Goal: Check status: Check status

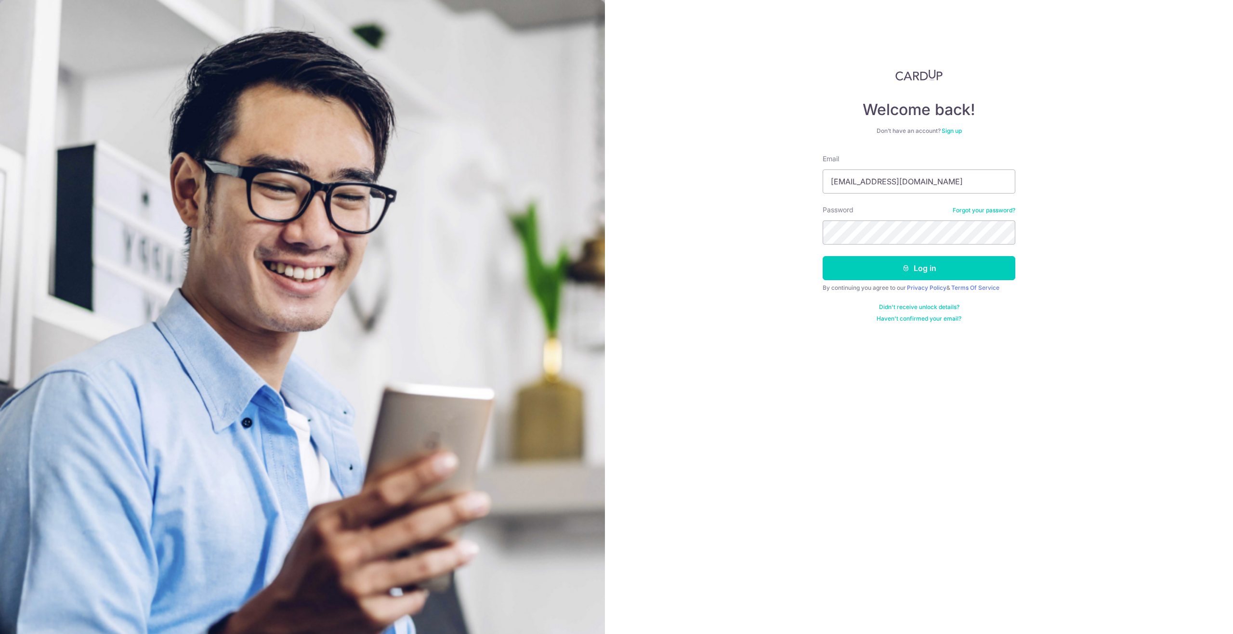
click at [744, 241] on div "Welcome back! Don’t have an account? Sign up Email shizhe102@yahoo.com.sg Passw…" at bounding box center [919, 317] width 628 height 634
click at [871, 262] on button "Log in" at bounding box center [918, 268] width 193 height 24
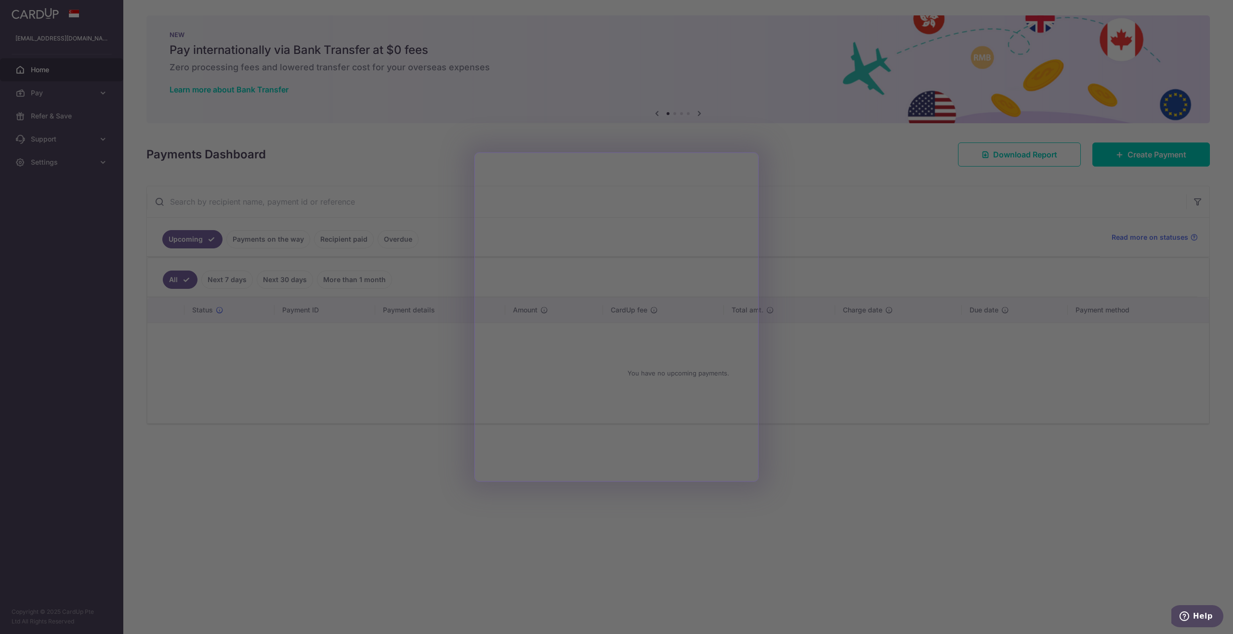
click at [342, 244] on div at bounding box center [622, 320] width 1245 height 640
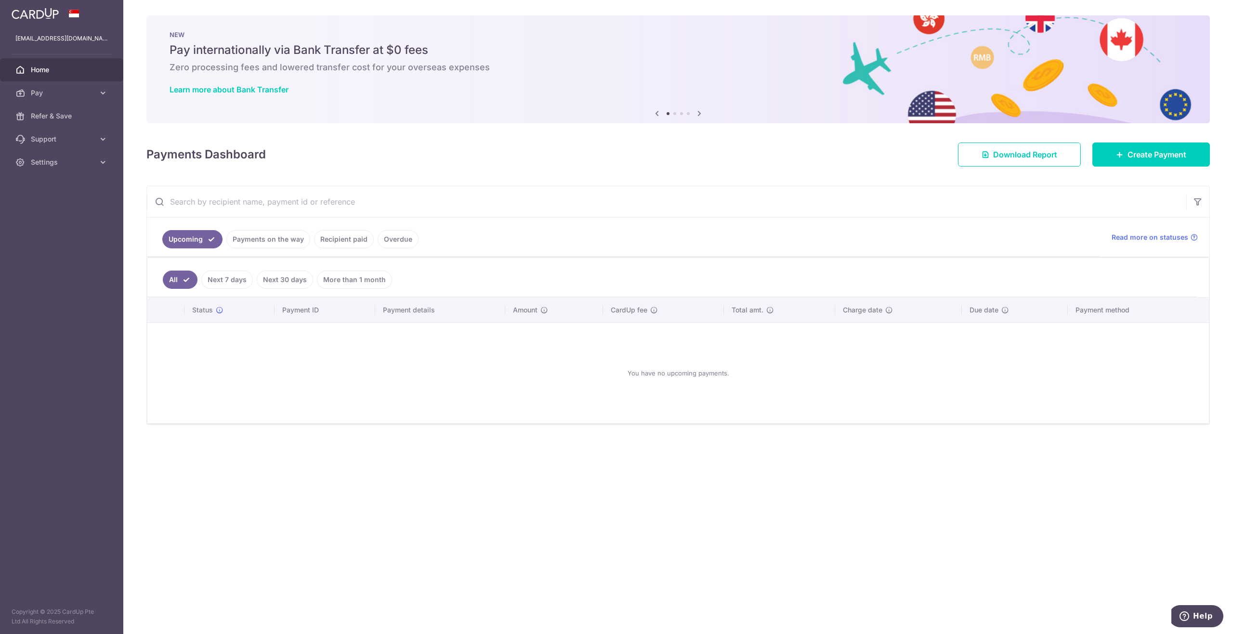
click at [366, 243] on link "Recipient paid" at bounding box center [344, 239] width 60 height 18
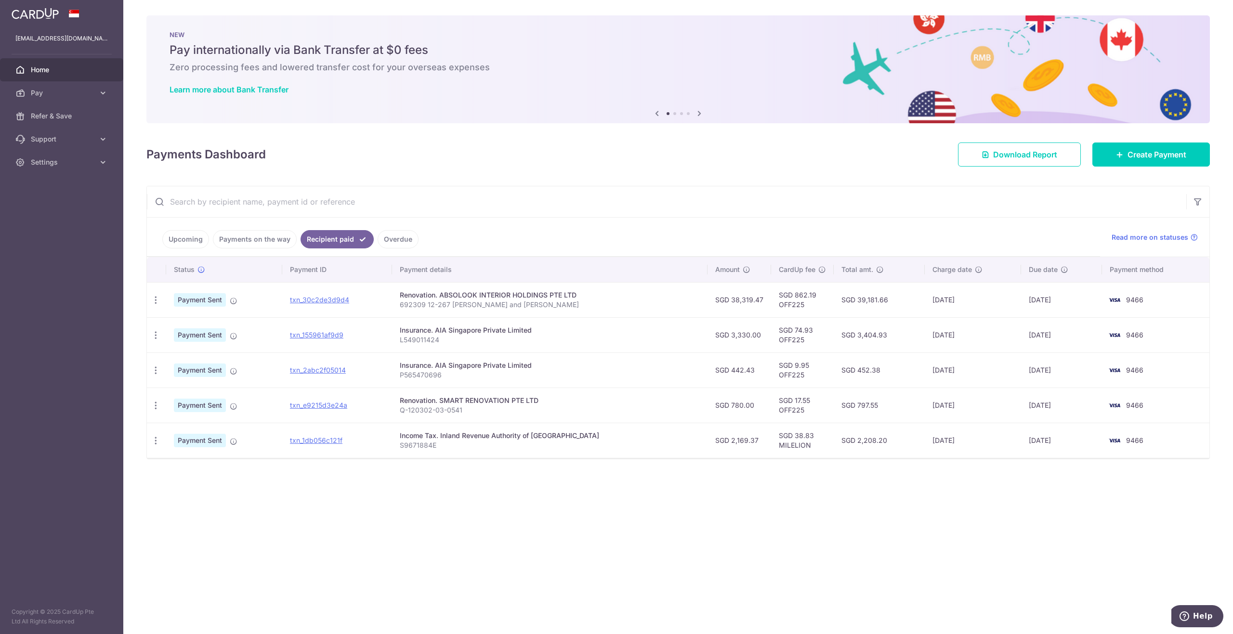
drag, startPoint x: 753, startPoint y: 300, endPoint x: 722, endPoint y: 302, distance: 30.9
click at [722, 302] on td "SGD 38,319.47" at bounding box center [739, 299] width 64 height 35
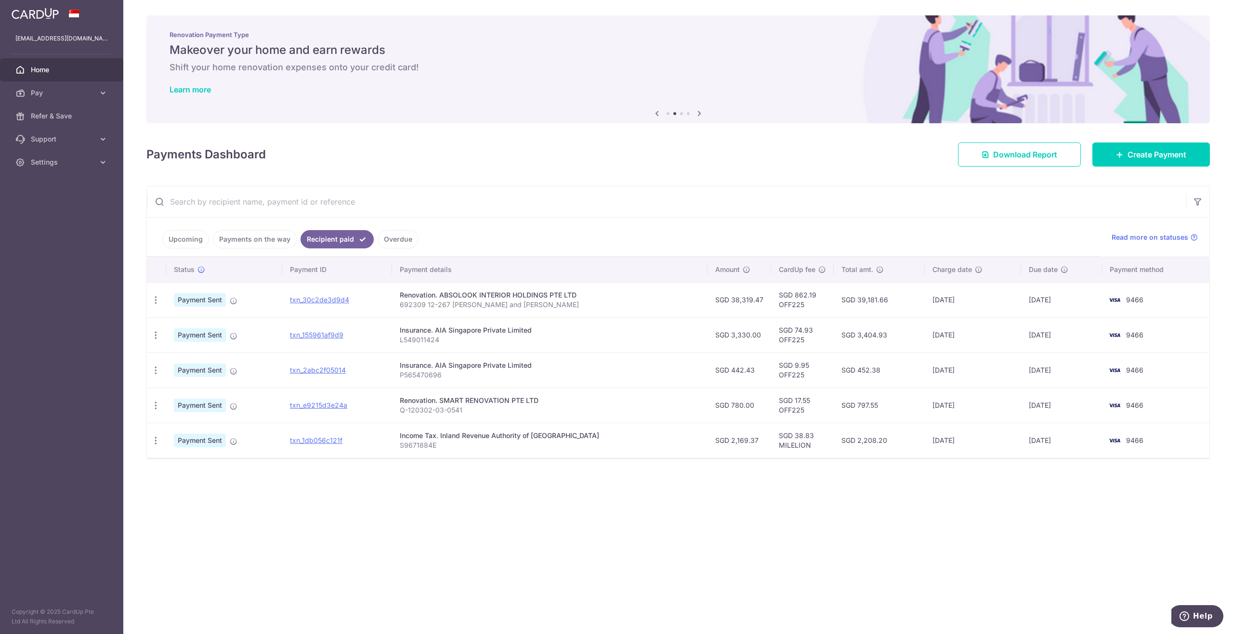
copy td "38,319.47"
drag, startPoint x: 987, startPoint y: 304, endPoint x: 920, endPoint y: 304, distance: 66.9
click at [925, 304] on td "[DATE]" at bounding box center [973, 299] width 96 height 35
click at [987, 306] on td "[DATE]" at bounding box center [973, 299] width 96 height 35
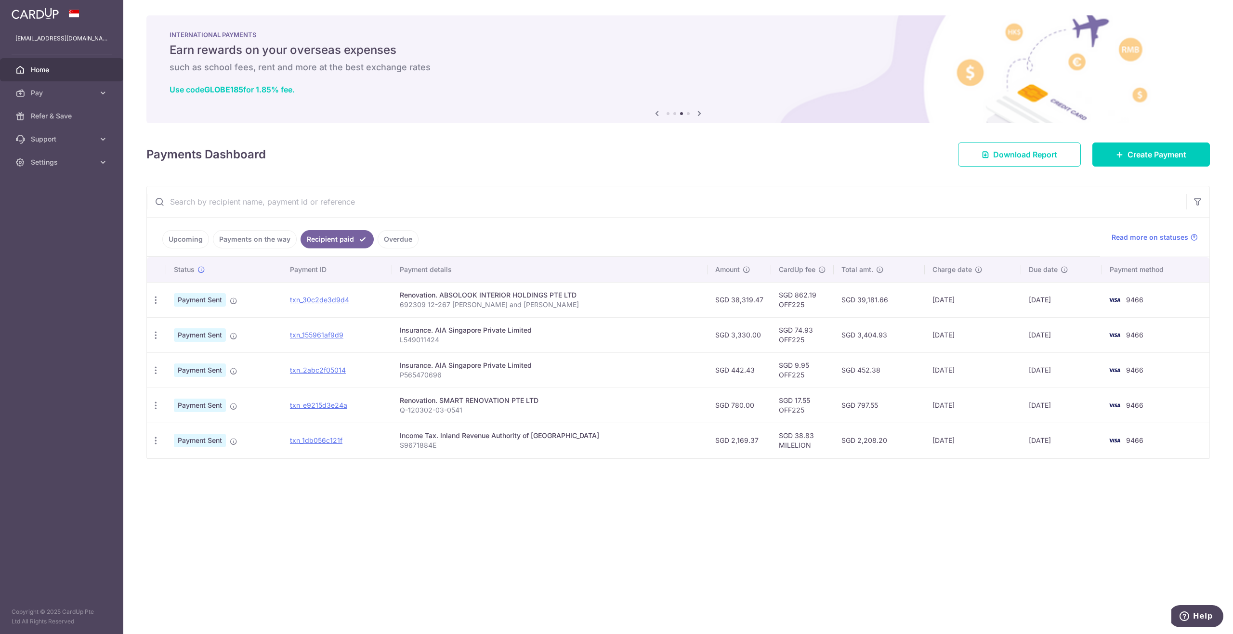
drag, startPoint x: 1015, startPoint y: 302, endPoint x: 1085, endPoint y: 303, distance: 70.3
click at [1085, 303] on tr "PDF Receipt Payment Sent txn_30c2de3d9d4 Renovation. ABSOLOOK INTERIOR HOLDINGS…" at bounding box center [678, 299] width 1062 height 35
